Goal: Navigation & Orientation: Find specific page/section

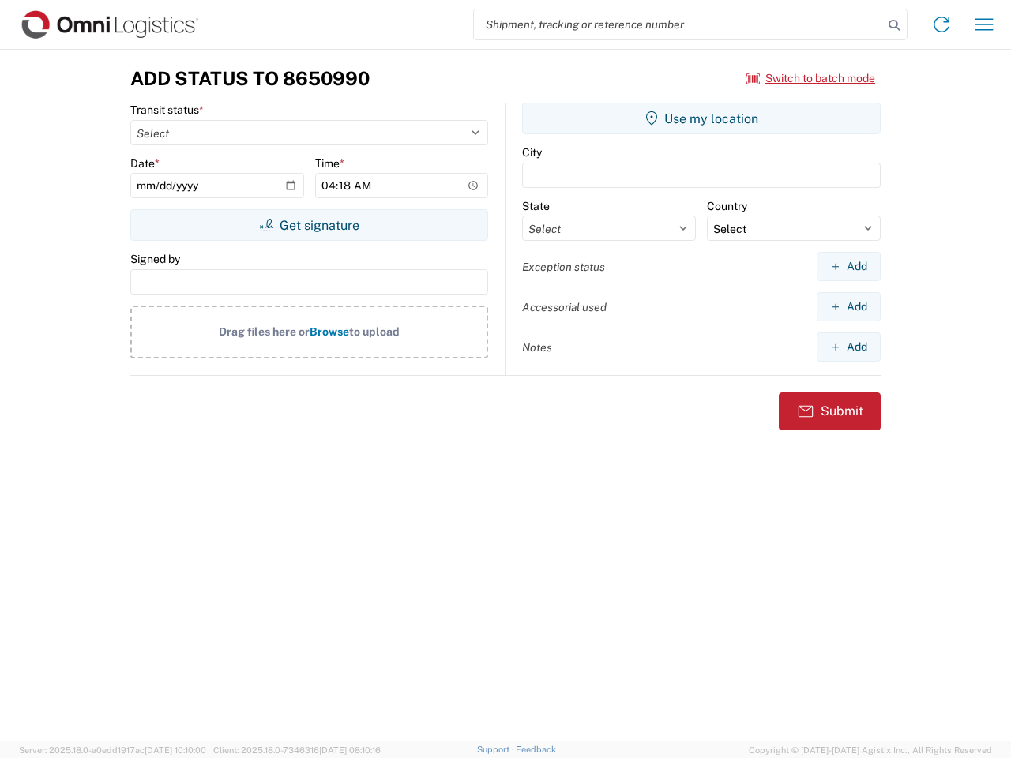
click at [678, 24] on input "search" at bounding box center [678, 24] width 409 height 30
click at [894, 25] on icon at bounding box center [894, 25] width 22 height 22
click at [941, 24] on icon at bounding box center [941, 24] width 25 height 25
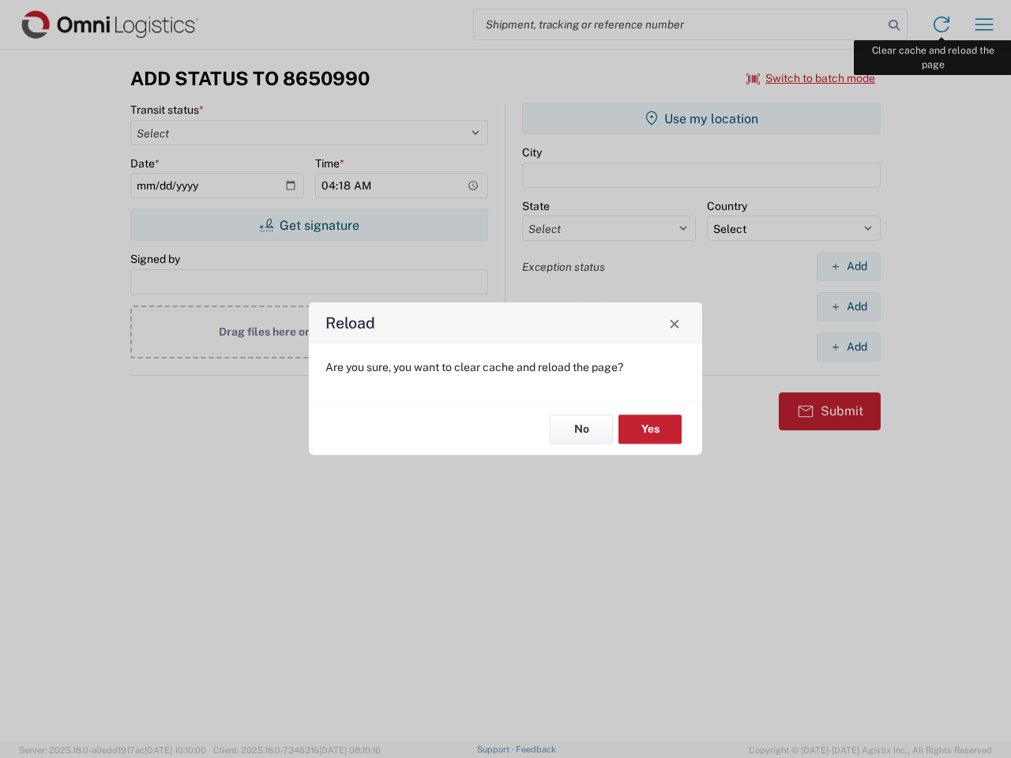
click at [984, 24] on div "Reload Are you sure, you want to clear cache and reload the page? No Yes" at bounding box center [505, 379] width 1011 height 758
click at [811, 78] on div "Reload Are you sure, you want to clear cache and reload the page? No Yes" at bounding box center [505, 379] width 1011 height 758
click at [309, 225] on div "Reload Are you sure, you want to clear cache and reload the page? No Yes" at bounding box center [505, 379] width 1011 height 758
click at [701, 118] on div "Reload Are you sure, you want to clear cache and reload the page? No Yes" at bounding box center [505, 379] width 1011 height 758
click at [848, 266] on div "Reload Are you sure, you want to clear cache and reload the page? No Yes" at bounding box center [505, 379] width 1011 height 758
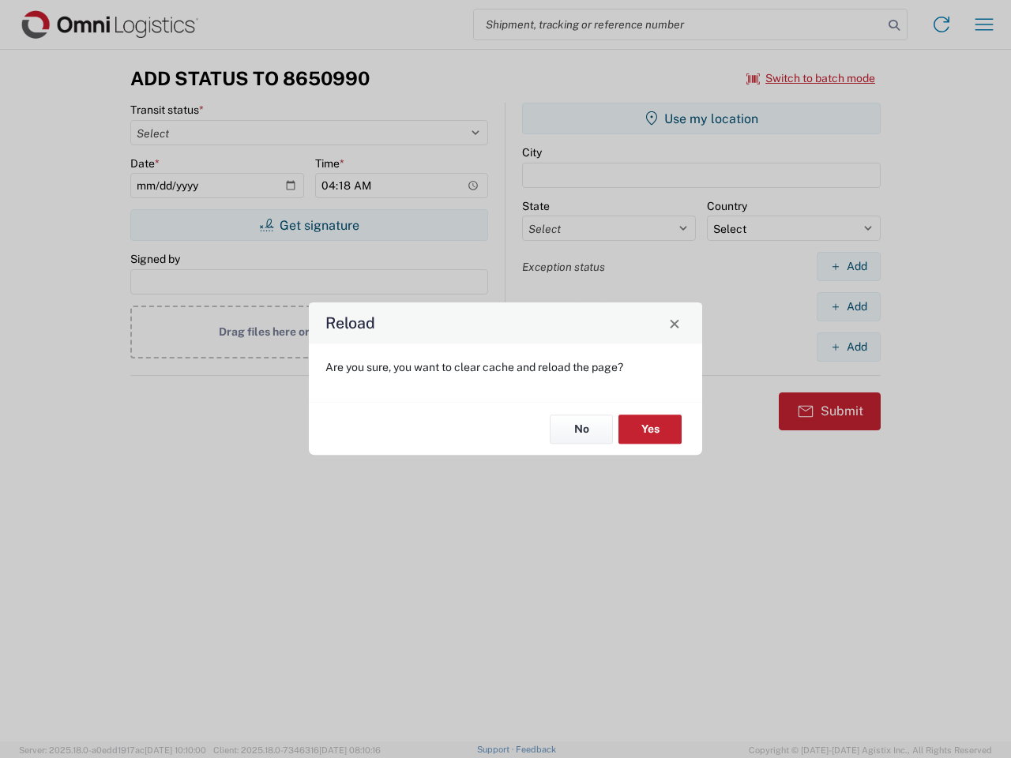
click at [848, 306] on div "Reload Are you sure, you want to clear cache and reload the page? No Yes" at bounding box center [505, 379] width 1011 height 758
click at [848, 347] on div "Reload Are you sure, you want to clear cache and reload the page? No Yes" at bounding box center [505, 379] width 1011 height 758
